Goal: Submit feedback/report problem

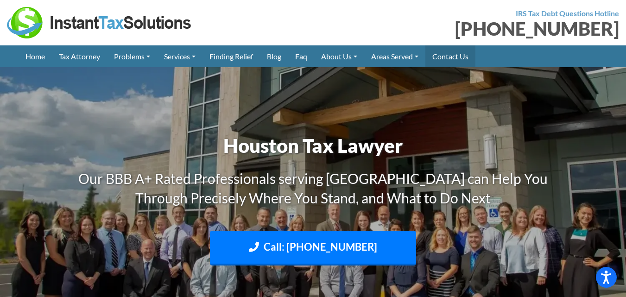
click at [467, 53] on link "Contact Us" at bounding box center [450, 56] width 50 height 22
click at [475, 54] on link "Contact Us" at bounding box center [450, 56] width 50 height 22
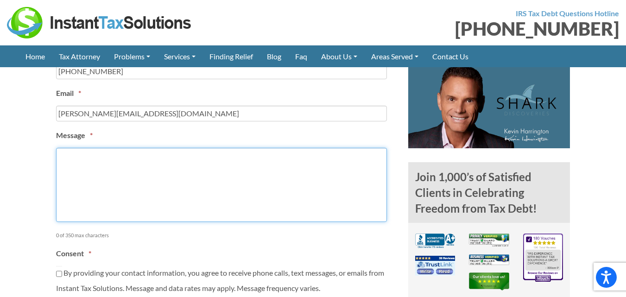
click at [96, 183] on textarea "Message *" at bounding box center [221, 185] width 331 height 74
paste textarea "Hi, just wanted to inform you that all the advertisements on our website [URL][…"
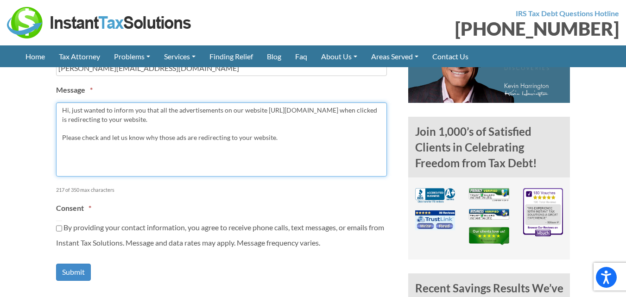
scroll to position [602, 0]
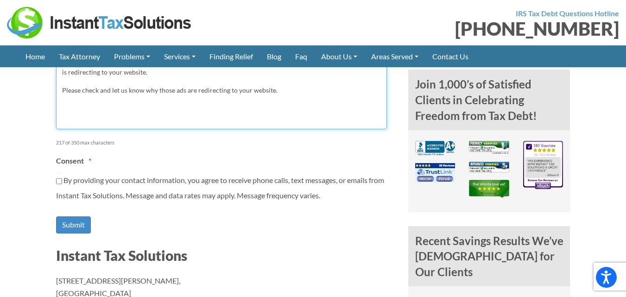
type textarea "Hi, just wanted to inform you that all the advertisements on our website [URL][…"
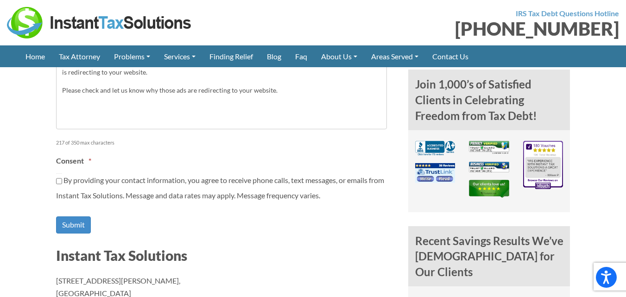
click at [74, 184] on div "By providing your contact information, you agree to receive phone calls, text m…" at bounding box center [221, 187] width 331 height 28
click at [88, 173] on div "By providing your contact information, you agree to receive phone calls, text m…" at bounding box center [221, 187] width 331 height 28
click at [58, 179] on input "By providing your contact information, you agree to receive phone calls, text m…" at bounding box center [59, 181] width 6 height 16
checkbox input "true"
click at [65, 229] on input "Submit" at bounding box center [73, 224] width 35 height 17
